Goal: Check status: Check status

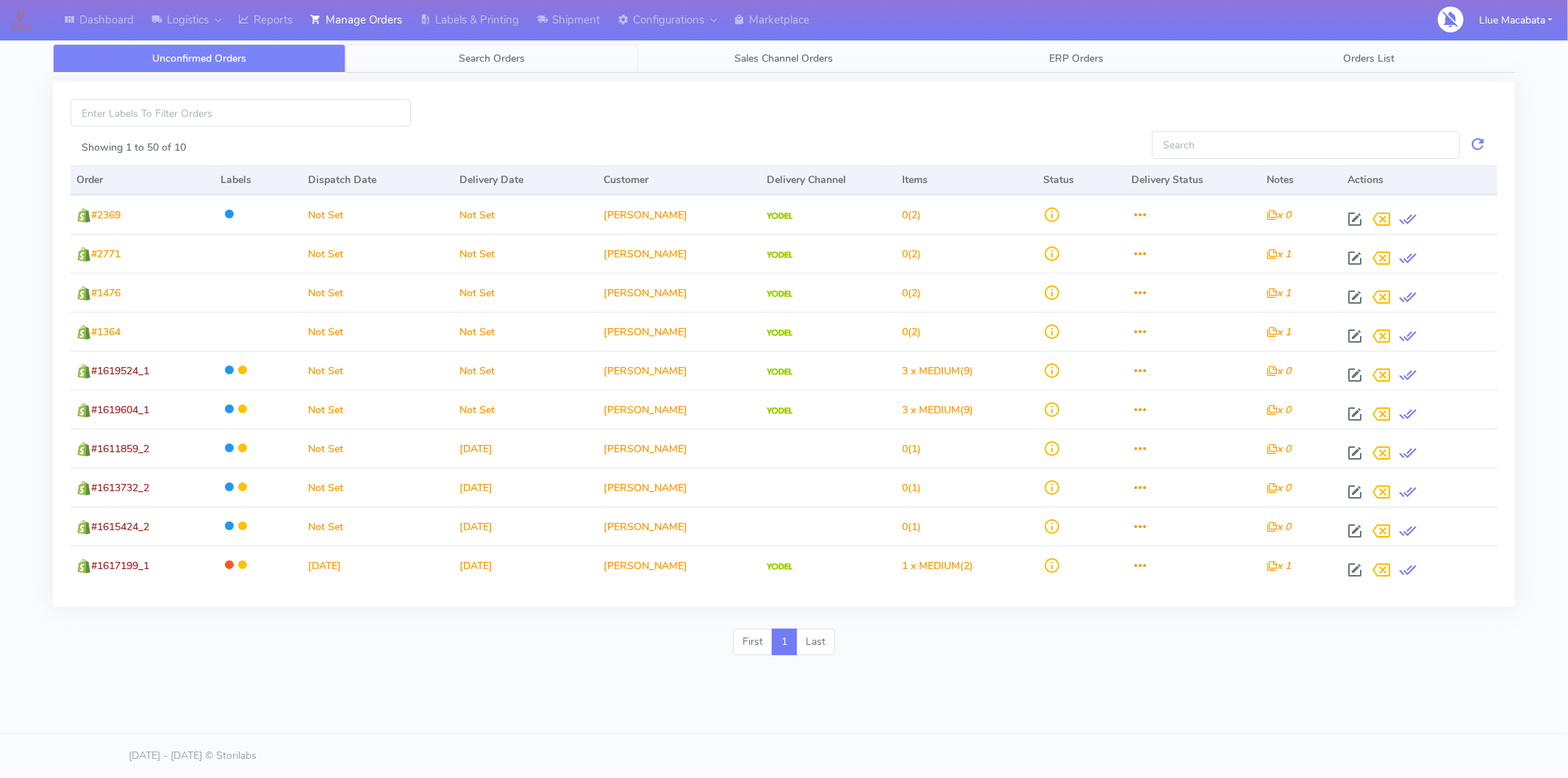
click at [464, 61] on span "Search Orders" at bounding box center [492, 58] width 66 height 14
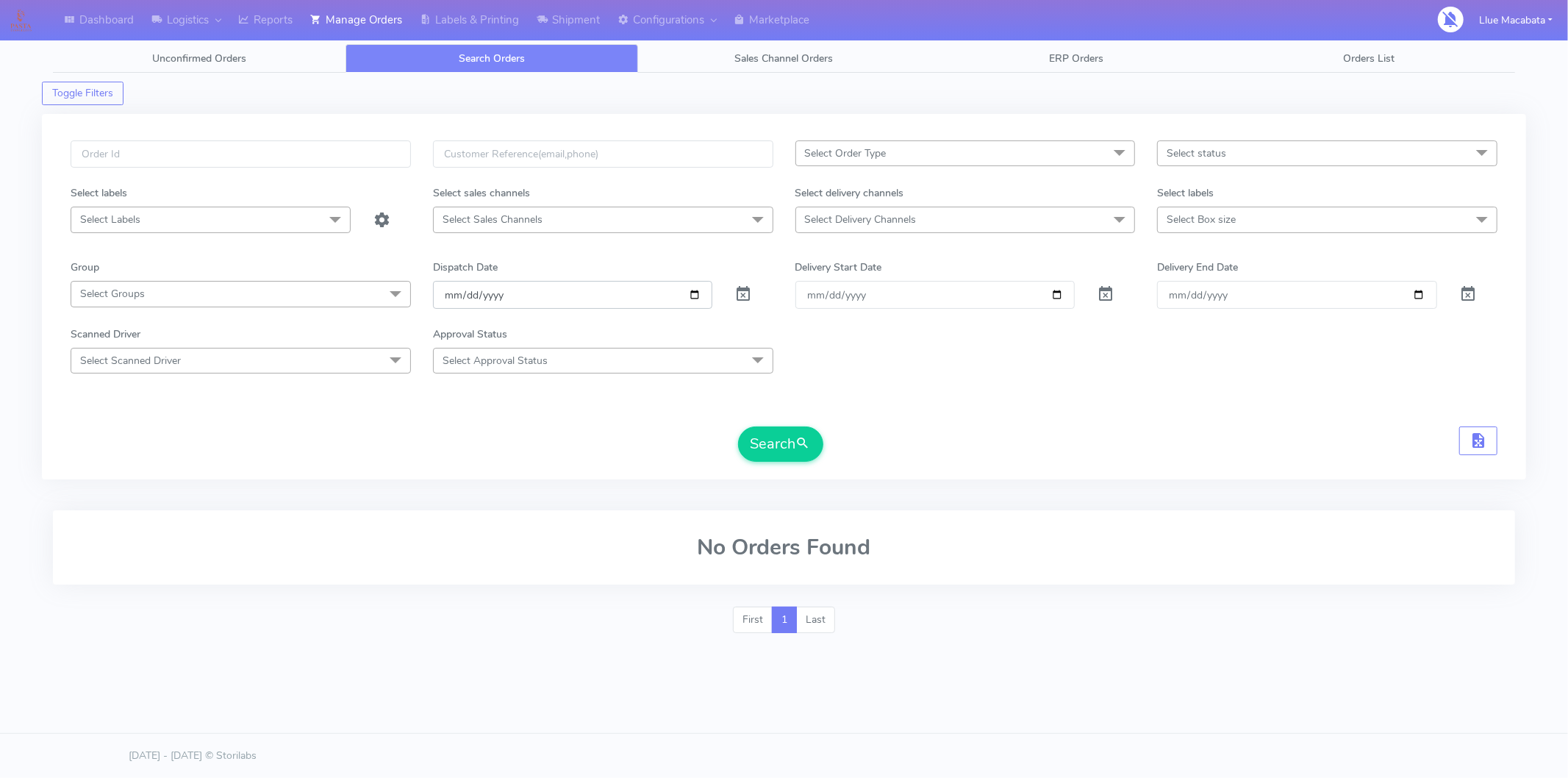
click at [449, 296] on input "[DATE]" at bounding box center [573, 295] width 280 height 27
click at [464, 296] on input "date" at bounding box center [573, 295] width 280 height 27
click at [498, 299] on input "date" at bounding box center [573, 295] width 280 height 27
click at [144, 156] on input "text" at bounding box center [241, 154] width 341 height 27
paste input "1618610"
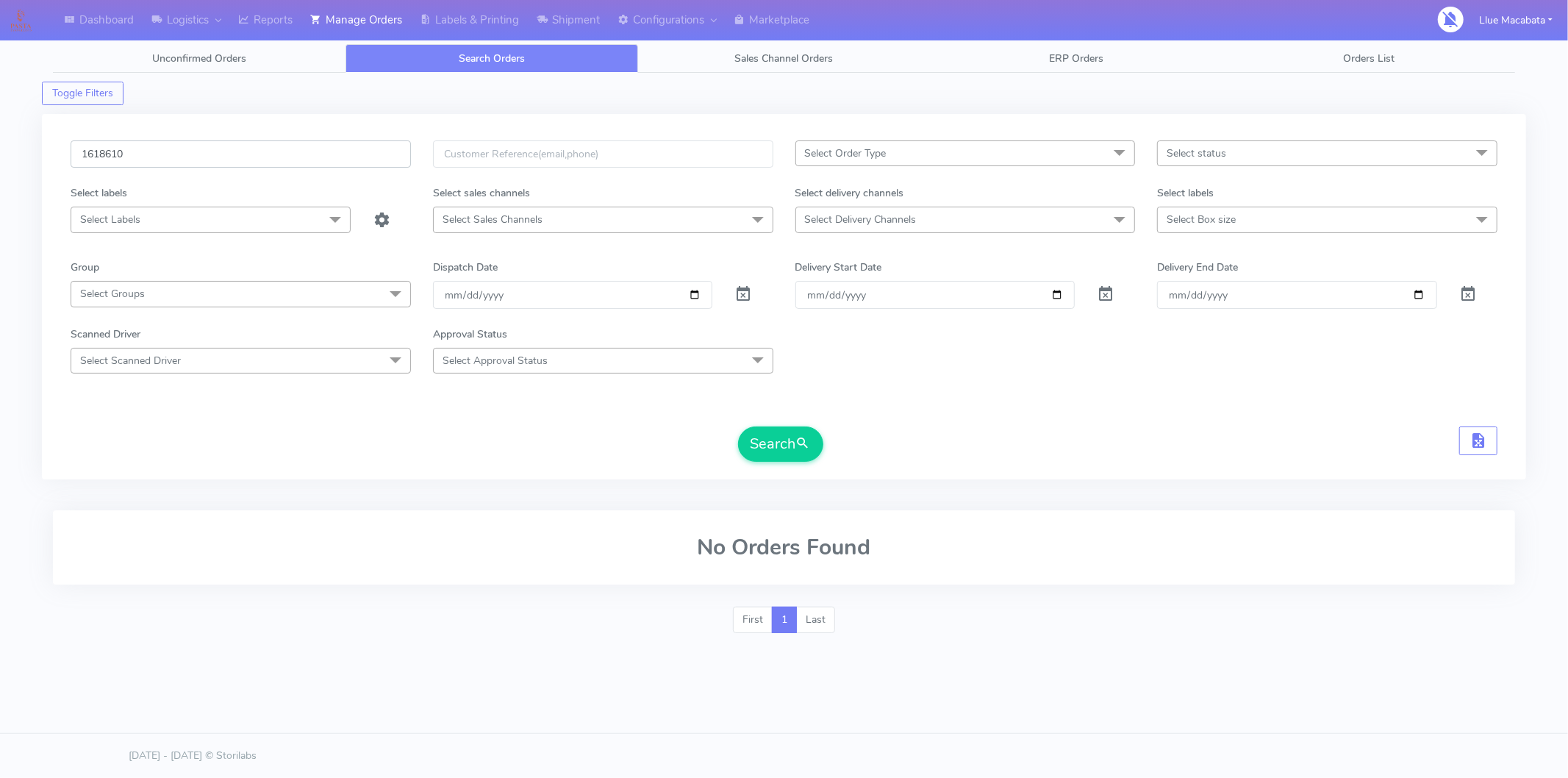
type input "1618610"
click at [738, 426] on button "Search" at bounding box center [781, 444] width 86 height 35
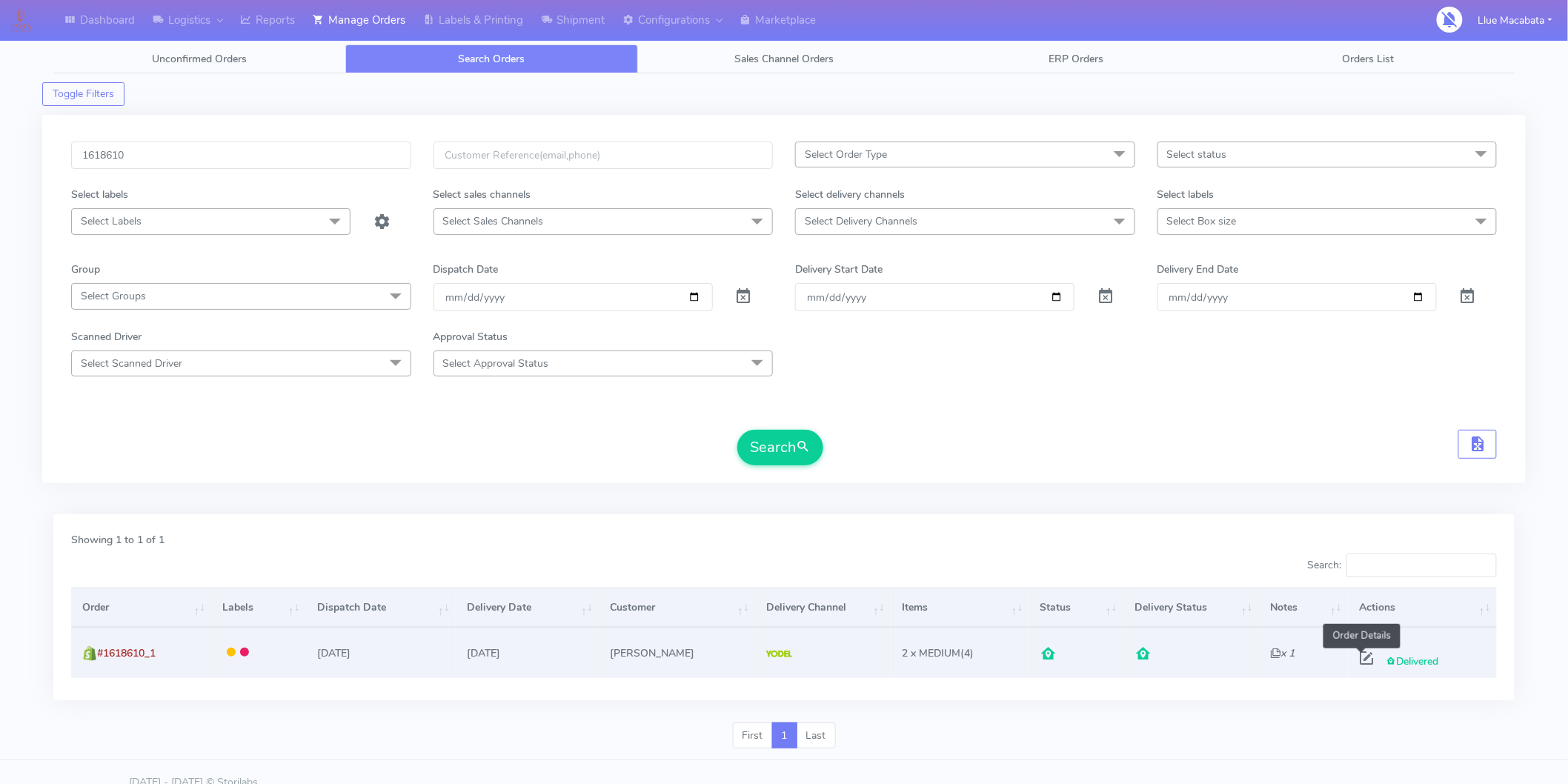
click at [1355, 656] on span at bounding box center [1366, 661] width 26 height 14
select select "5"
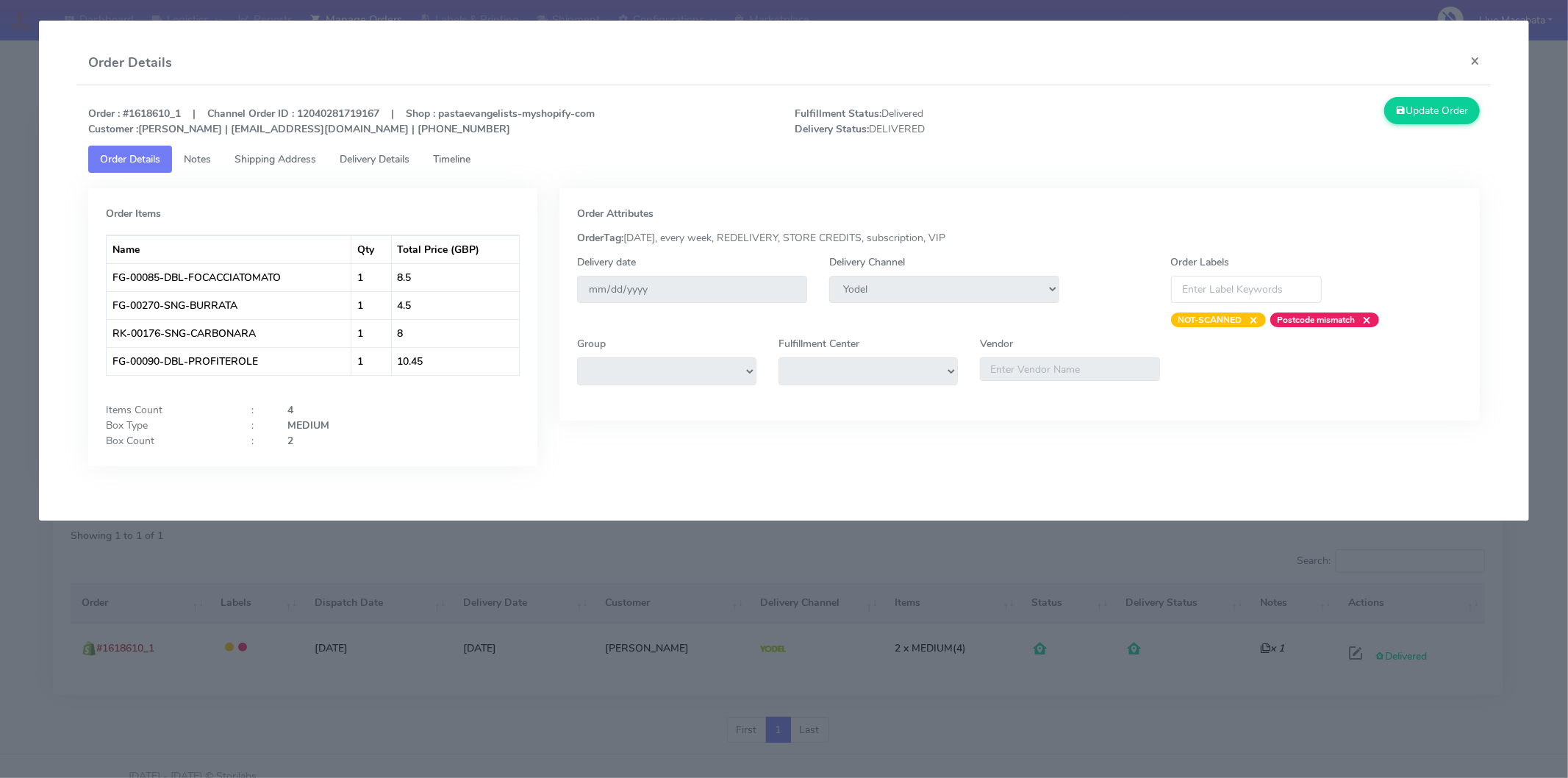
click at [460, 158] on span "Timeline" at bounding box center [452, 159] width 38 height 14
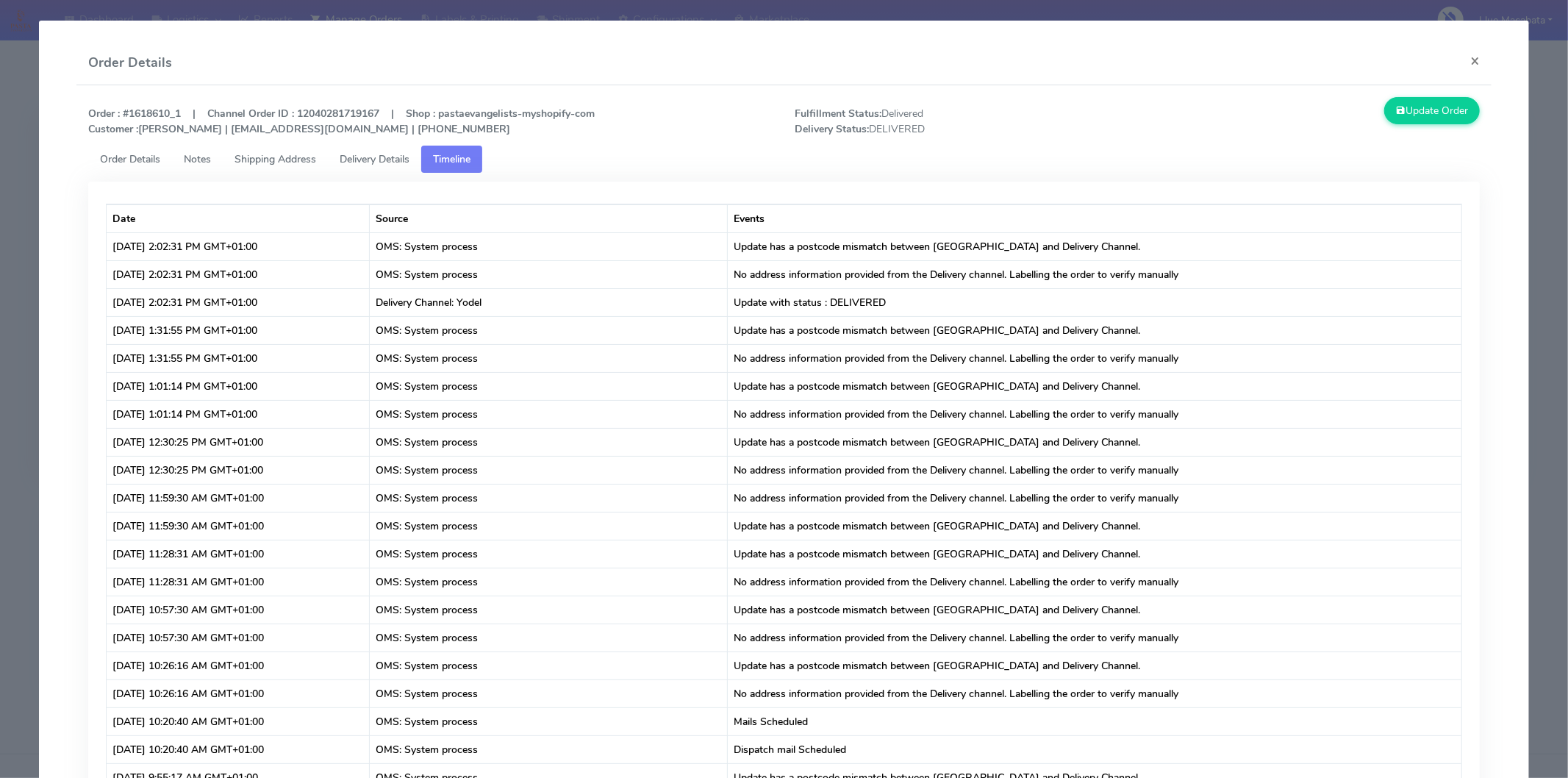
click at [371, 153] on span "Delivery Details" at bounding box center [375, 159] width 70 height 14
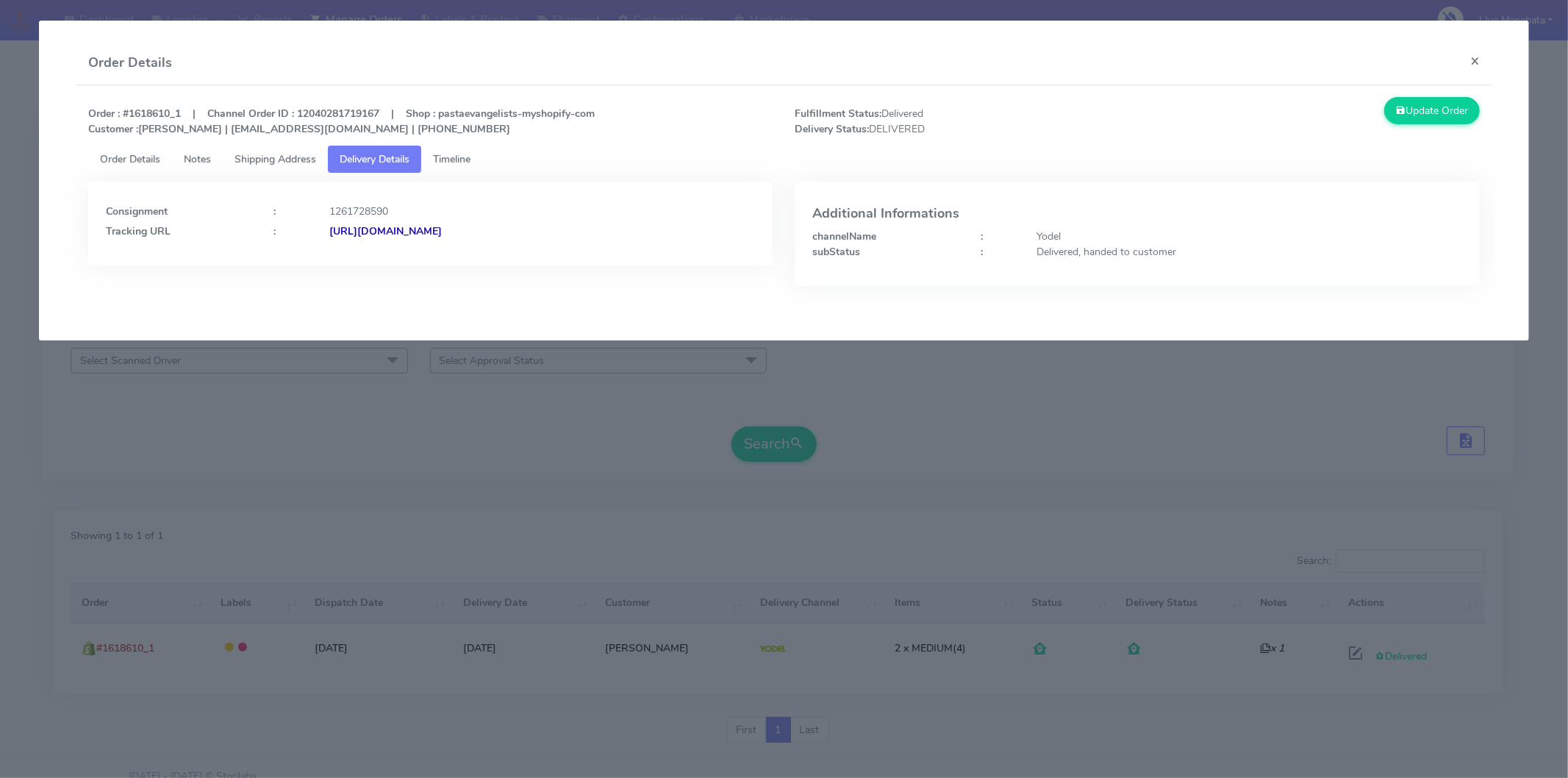
click at [442, 234] on strong "[URL][DOMAIN_NAME]" at bounding box center [385, 231] width 113 height 14
